Goal: Transaction & Acquisition: Purchase product/service

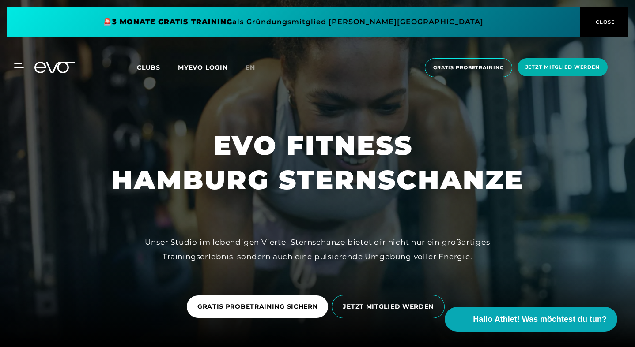
click at [143, 69] on span "Clubs" at bounding box center [148, 68] width 23 height 8
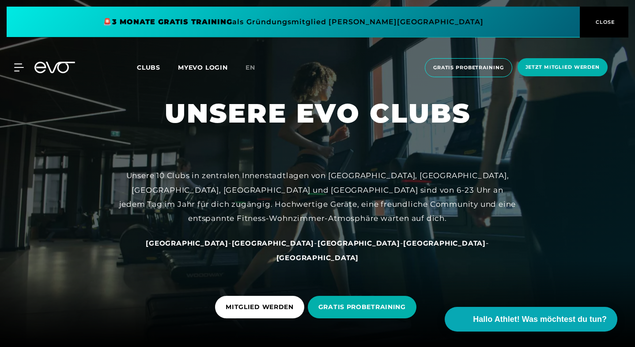
click at [15, 62] on div "MyEVO Login Über EVO Mitgliedschaften Probetraining TAGESPASS EVO Studios [GEOG…" at bounding box center [317, 67] width 631 height 33
click at [17, 65] on icon at bounding box center [20, 68] width 13 height 8
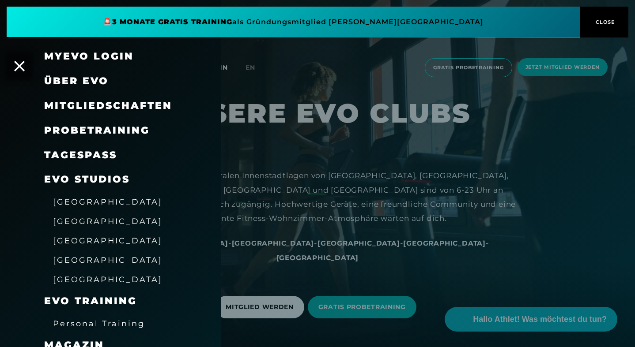
click at [84, 236] on span "[GEOGRAPHIC_DATA]" at bounding box center [108, 240] width 110 height 9
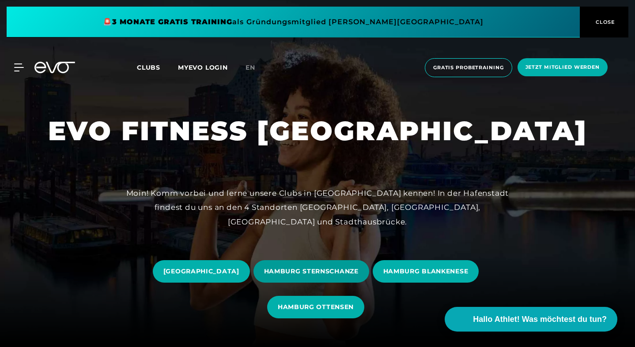
click at [364, 278] on span "HAMBURG STERNSCHANZE" at bounding box center [311, 272] width 116 height 23
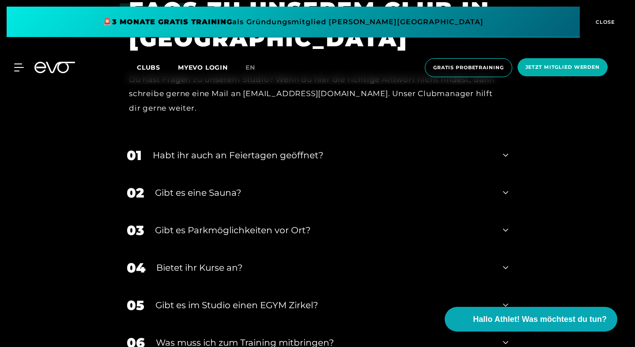
scroll to position [2708, 0]
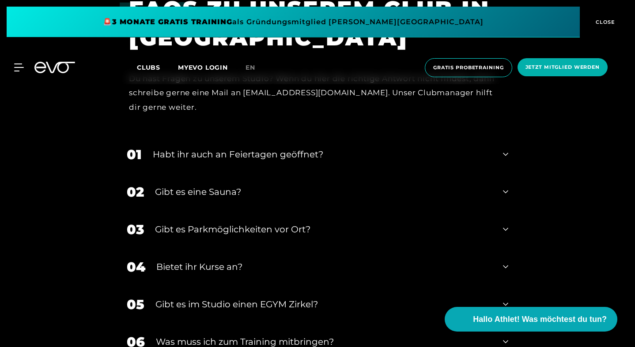
click at [291, 148] on div "Habt ihr auch an Feiertagen geöffnet?" at bounding box center [322, 154] width 339 height 13
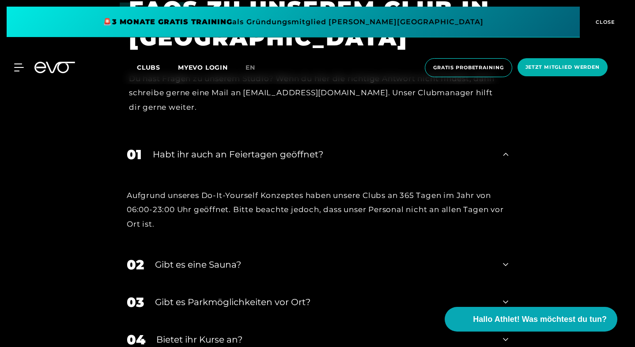
click at [292, 148] on div "Habt ihr auch an Feiertagen geöffnet?" at bounding box center [322, 154] width 339 height 13
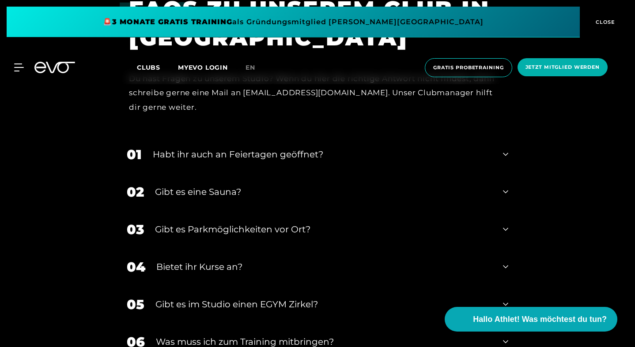
click at [221, 185] on div "Gibt es eine Sauna?" at bounding box center [323, 191] width 337 height 13
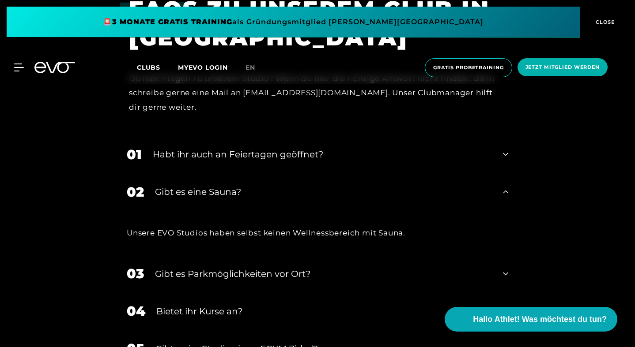
click at [221, 185] on div "Gibt es eine Sauna?" at bounding box center [323, 191] width 337 height 13
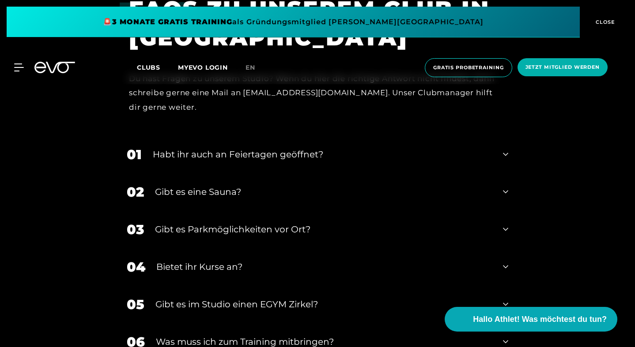
click at [222, 298] on div "Gibt es im Studio einen EGYM Zirkel?" at bounding box center [323, 304] width 336 height 13
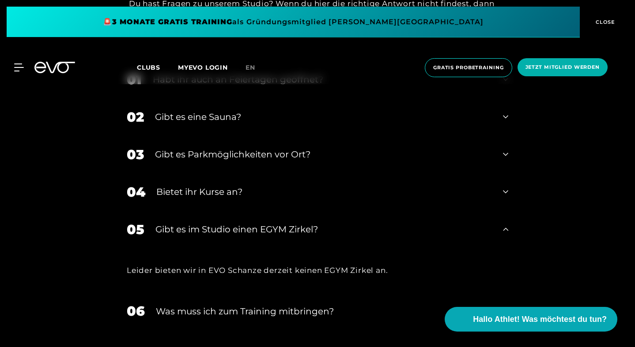
scroll to position [2783, 0]
click at [250, 223] on div "Gibt es im Studio einen EGYM Zirkel?" at bounding box center [323, 229] width 336 height 13
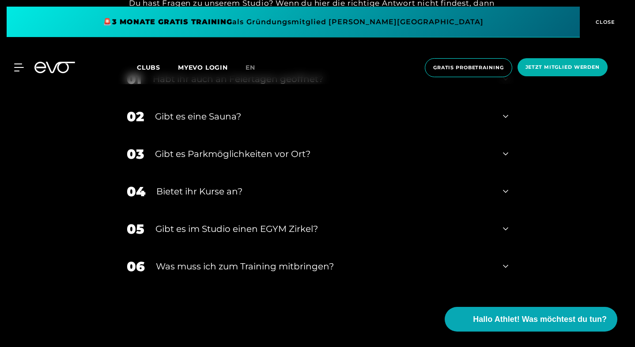
click at [259, 260] on div "Was muss ich zum Training mitbringen?" at bounding box center [324, 266] width 336 height 13
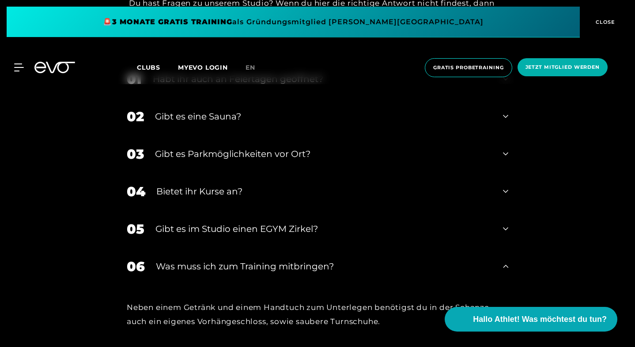
click at [258, 260] on div "Was muss ich zum Training mitbringen?" at bounding box center [324, 266] width 336 height 13
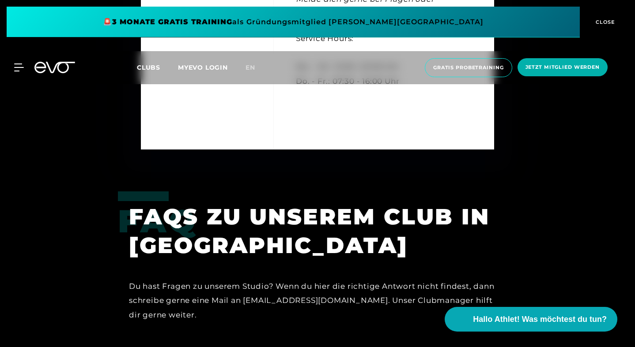
scroll to position [2495, 0]
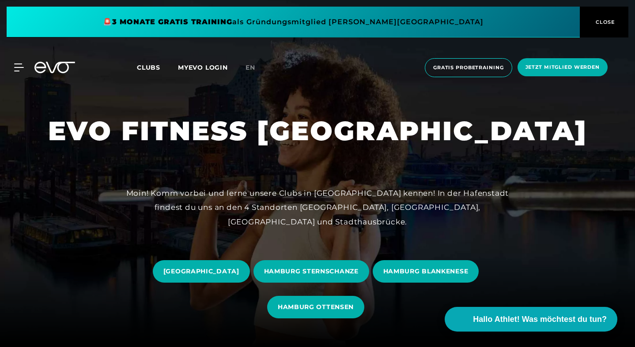
scroll to position [0, 0]
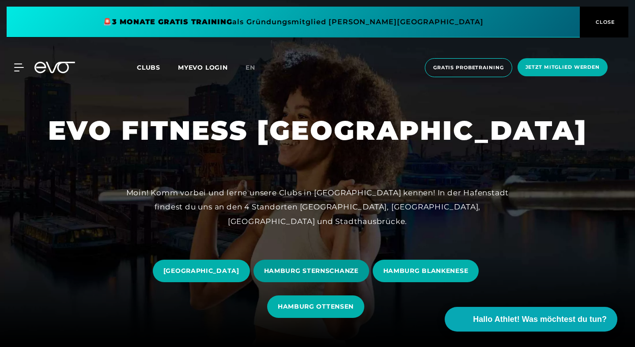
click at [297, 265] on span "HAMBURG STERNSCHANZE" at bounding box center [311, 271] width 116 height 23
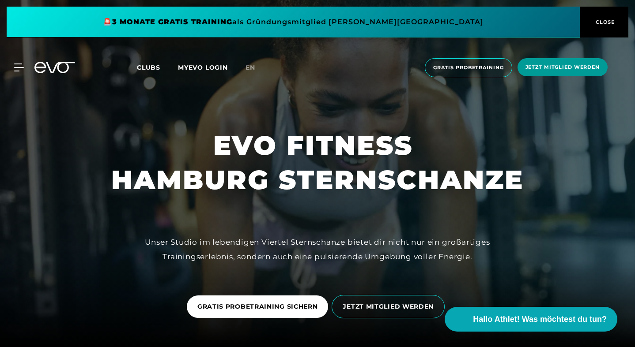
click at [546, 65] on span "Jetzt Mitglied werden" at bounding box center [562, 68] width 74 height 8
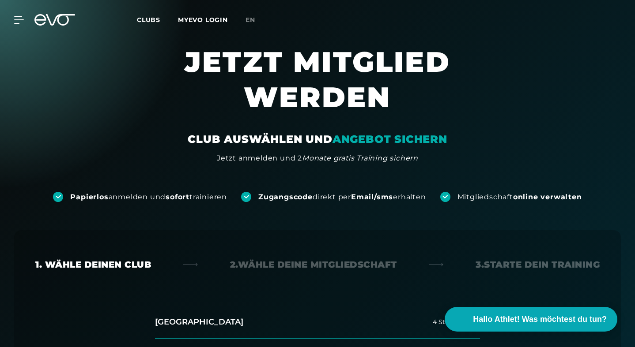
click at [25, 19] on div "MyEVO Login Über EVO Mitgliedschaften Probetraining TAGESPASS EVO Studios [GEOG…" at bounding box center [13, 20] width 31 height 8
click at [19, 20] on icon at bounding box center [21, 19] width 12 height 7
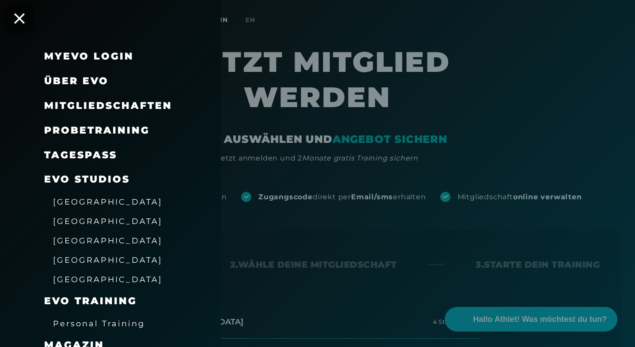
click at [139, 104] on span "Mitgliedschaften" at bounding box center [108, 106] width 128 height 12
click at [92, 96] on div "Mitgliedschaften" at bounding box center [121, 106] width 155 height 25
click at [85, 104] on span "Mitgliedschaften" at bounding box center [108, 106] width 128 height 12
click at [375, 218] on div at bounding box center [317, 173] width 635 height 347
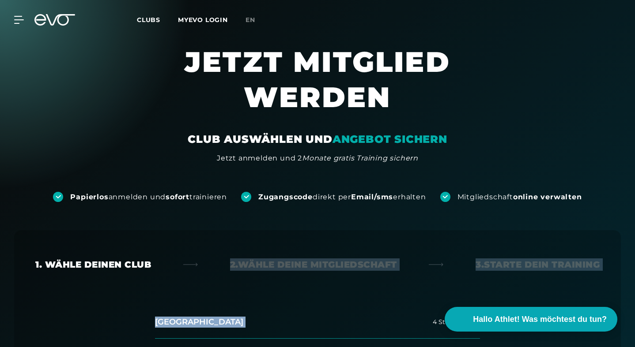
drag, startPoint x: 323, startPoint y: 290, endPoint x: 340, endPoint y: 199, distance: 93.0
